Goal: Task Accomplishment & Management: Complete application form

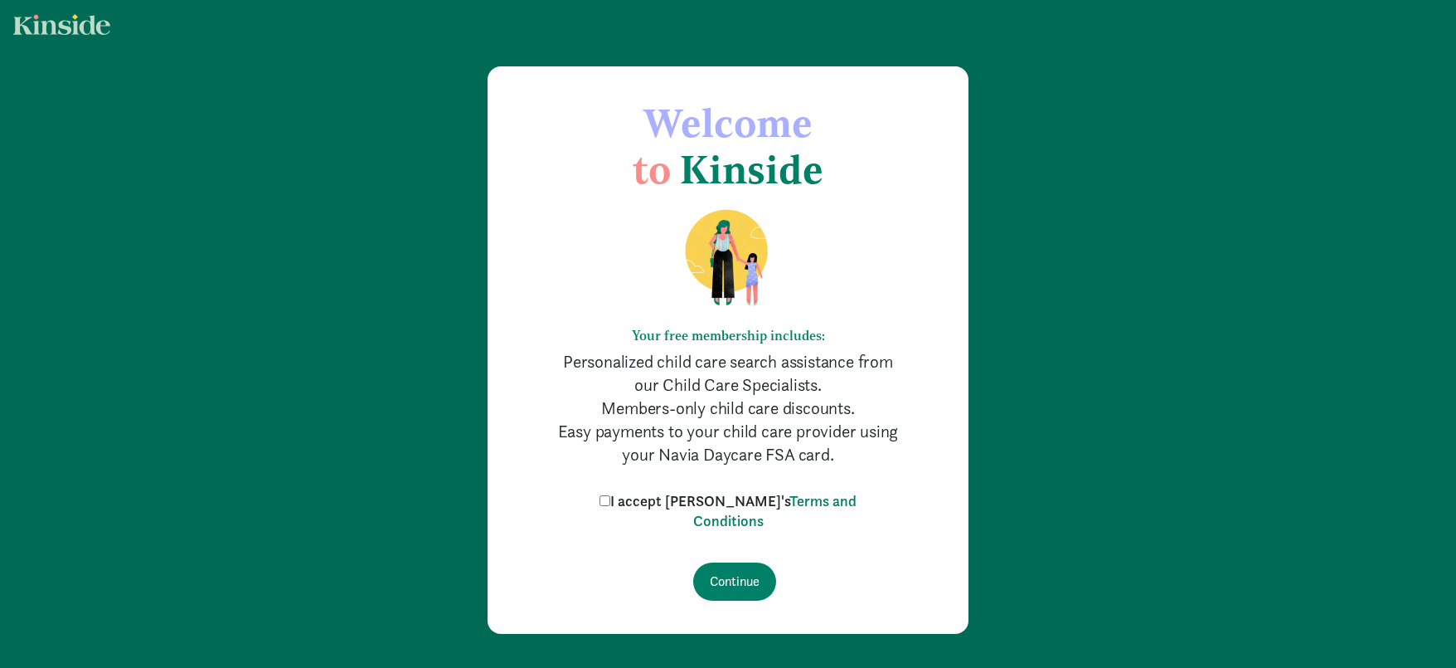
click at [610, 503] on input "I accept [PERSON_NAME]'s Terms and Conditions" at bounding box center [605, 500] width 11 height 11
checkbox input "true"
click at [746, 575] on input "Continue" at bounding box center [734, 581] width 83 height 38
